Goal: Task Accomplishment & Management: Manage account settings

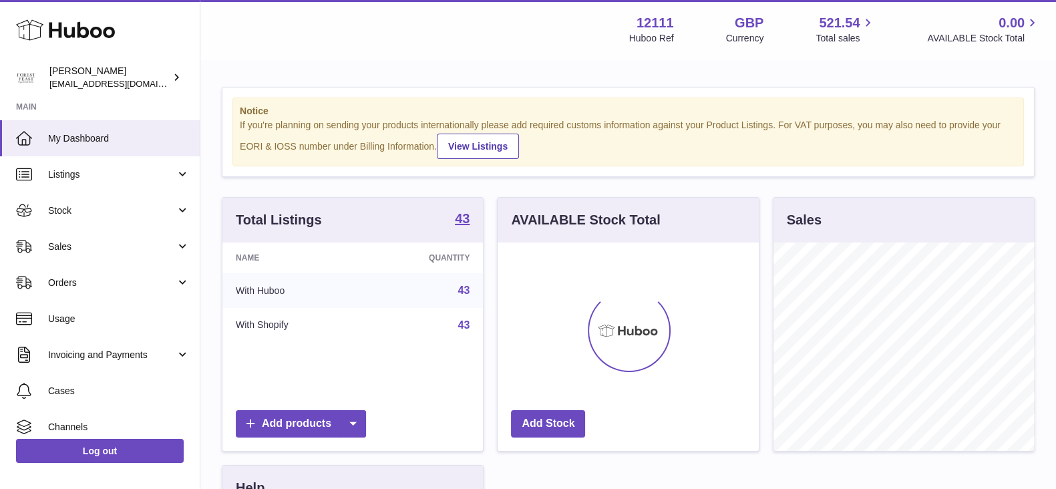
scroll to position [208, 260]
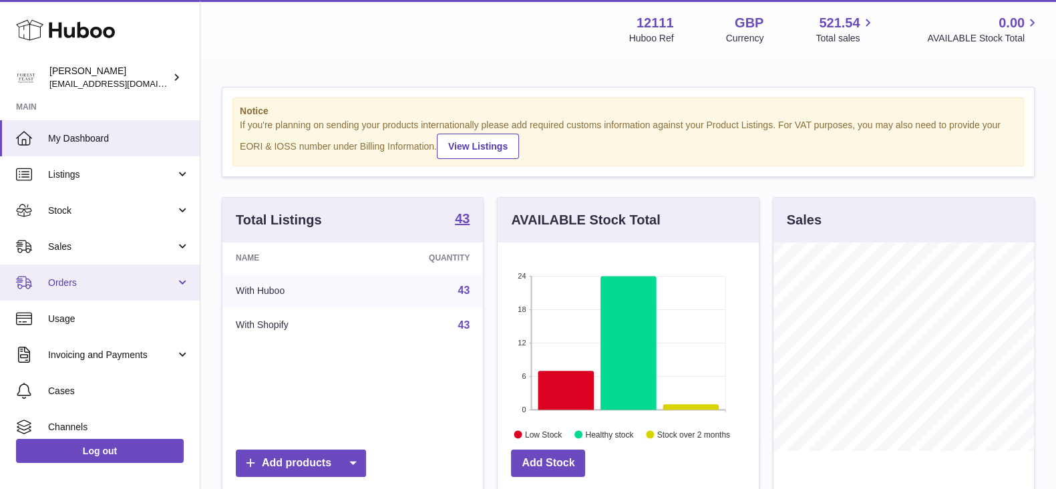
click at [83, 277] on span "Orders" at bounding box center [112, 283] width 128 height 13
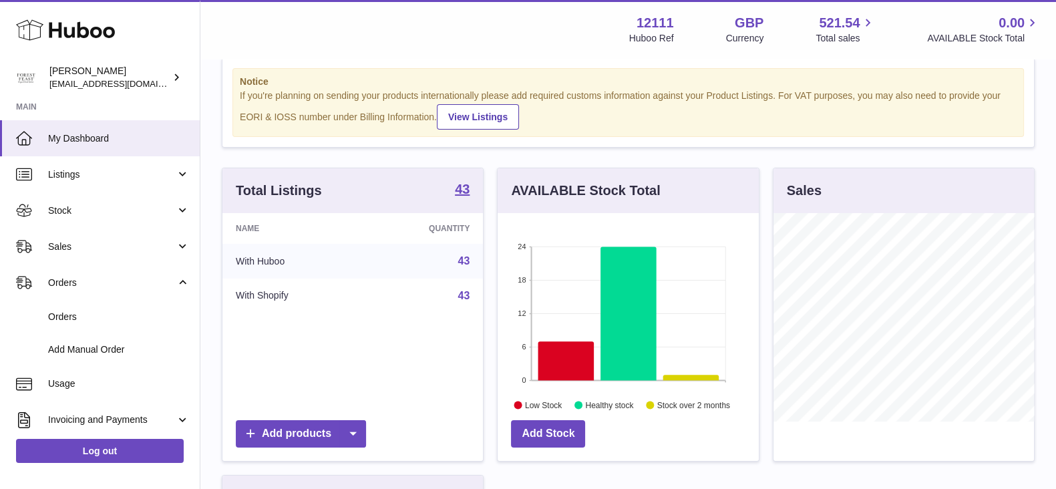
scroll to position [27, 0]
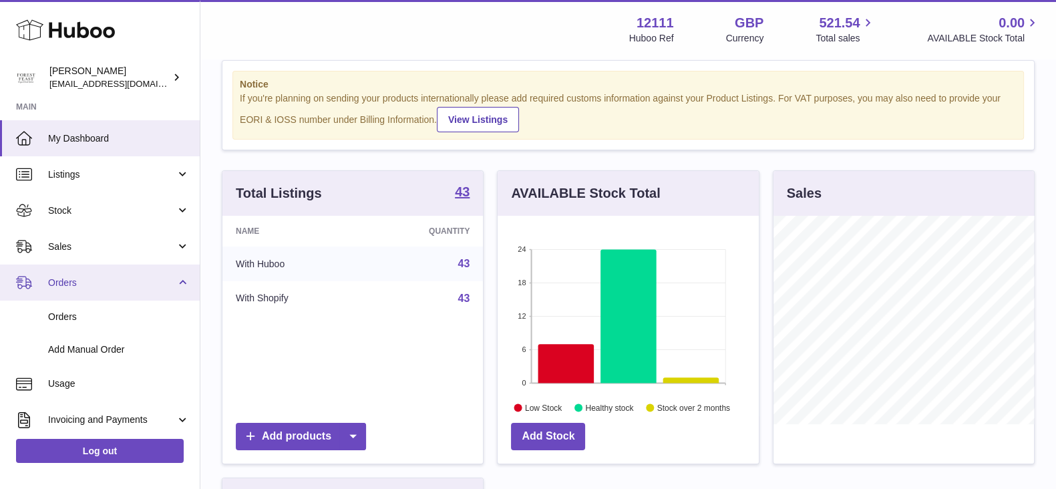
click at [96, 277] on span "Orders" at bounding box center [112, 283] width 128 height 13
click at [81, 295] on link "Orders" at bounding box center [100, 283] width 200 height 36
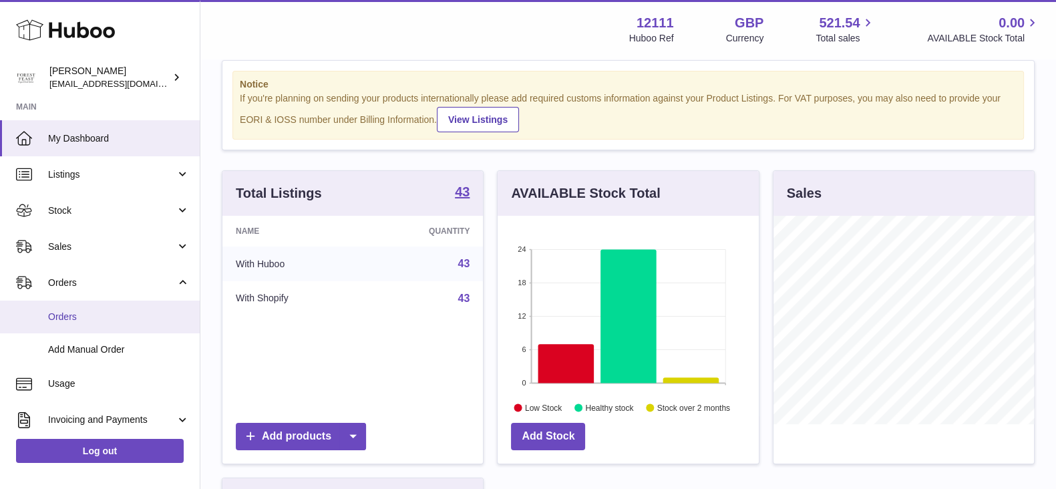
click at [82, 324] on link "Orders" at bounding box center [100, 317] width 200 height 33
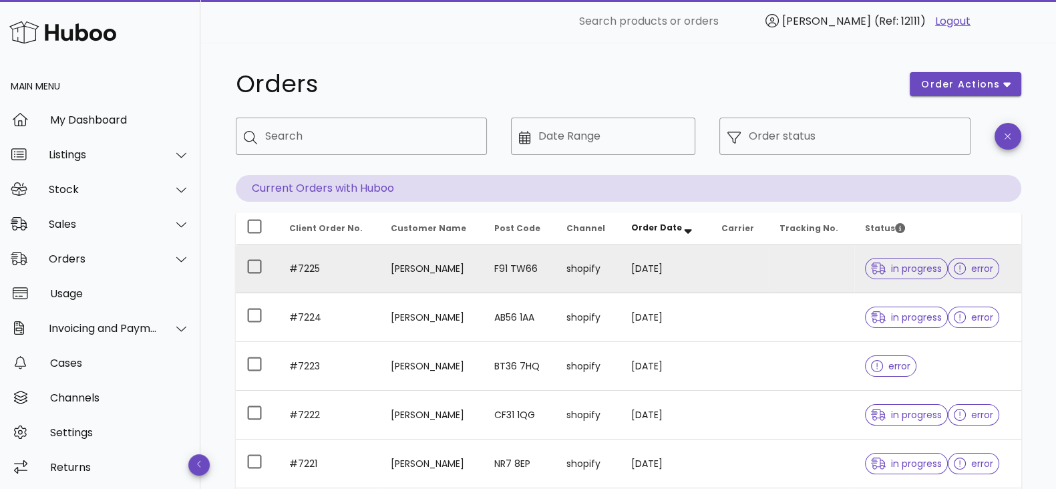
click at [682, 267] on td "[DATE]" at bounding box center [666, 268] width 90 height 49
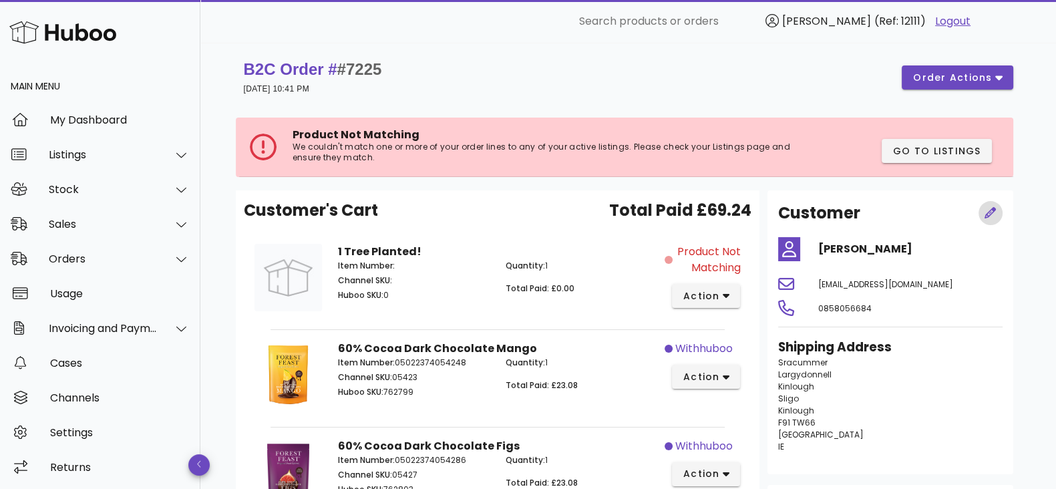
click at [989, 211] on icon "button" at bounding box center [991, 213] width 12 height 12
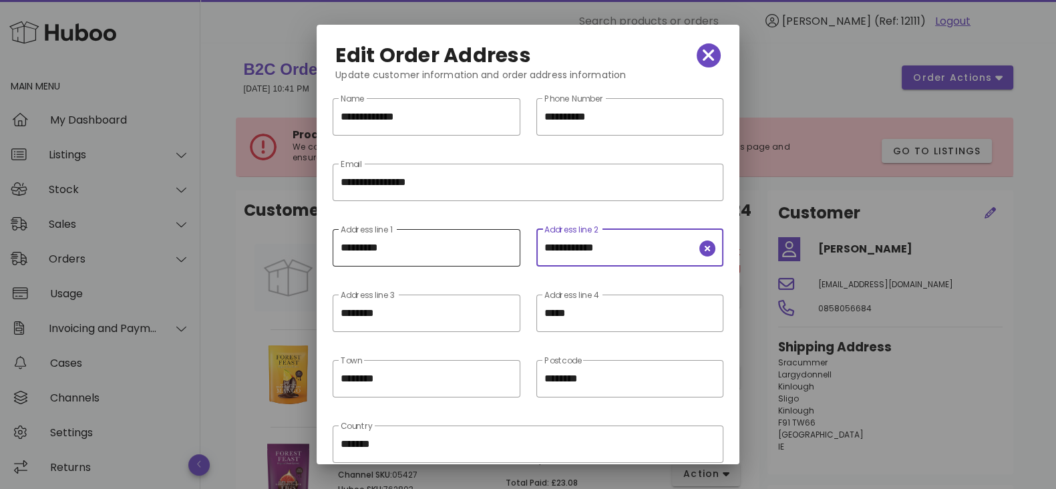
drag, startPoint x: 623, startPoint y: 242, endPoint x: 510, endPoint y: 254, distance: 114.3
click at [510, 254] on div "**********" at bounding box center [528, 256] width 406 height 65
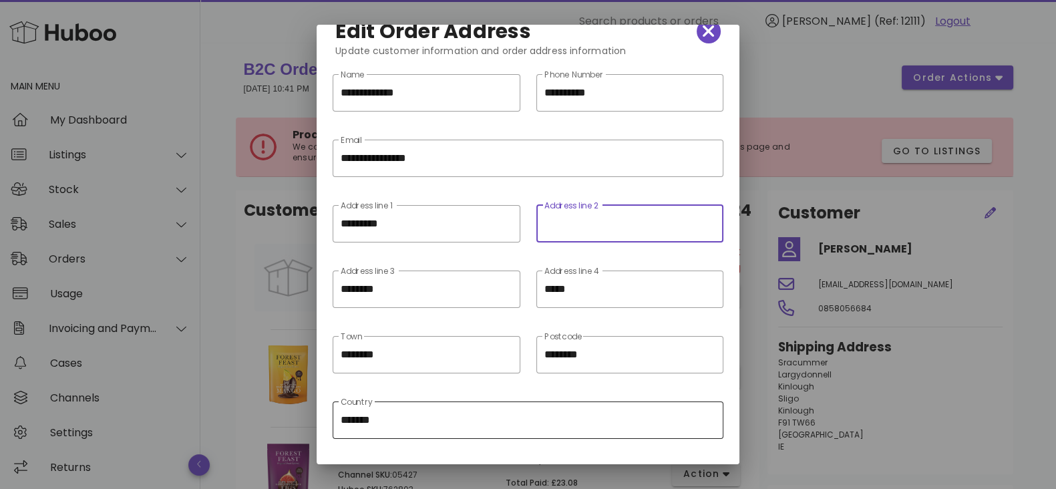
scroll to position [63, 0]
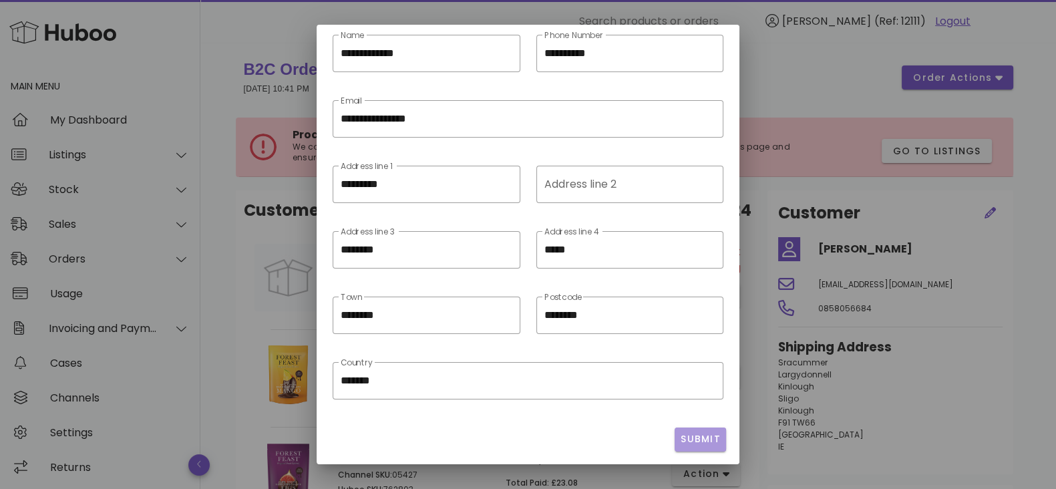
click at [693, 445] on span "Submit" at bounding box center [700, 439] width 41 height 14
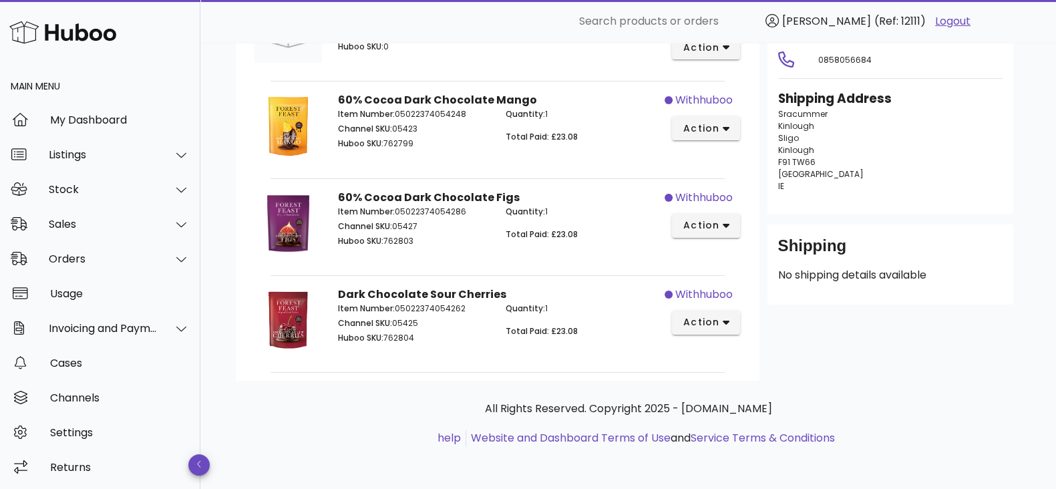
scroll to position [0, 0]
